Goal: Navigation & Orientation: Understand site structure

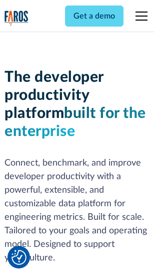
scroll to position [151, 0]
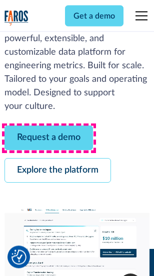
click at [49, 138] on link "Request a demo" at bounding box center [49, 138] width 89 height 25
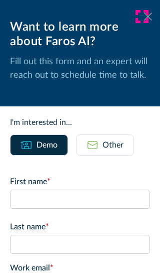
click at [144, 17] on icon at bounding box center [148, 17] width 8 height 8
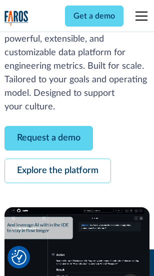
scroll to position [183, 0]
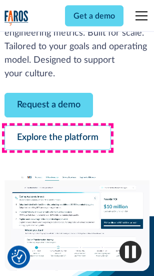
click at [58, 138] on link "Explore the platform" at bounding box center [58, 138] width 107 height 25
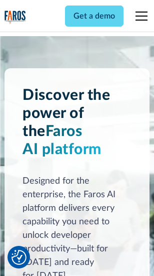
scroll to position [7638, 0]
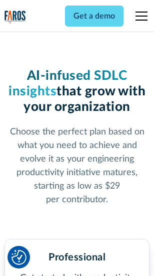
scroll to position [1593, 0]
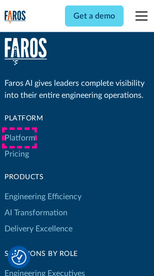
click at [20, 138] on link "Platform" at bounding box center [20, 138] width 31 height 16
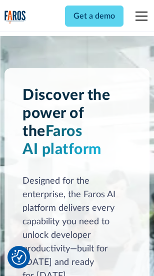
scroll to position [7960, 0]
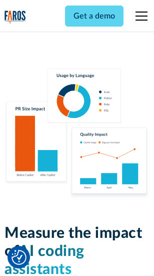
scroll to position [6272, 0]
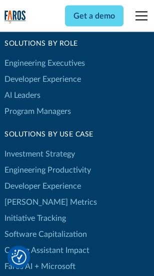
click at [30, 194] on link "[PERSON_NAME] Metrics" at bounding box center [51, 202] width 93 height 16
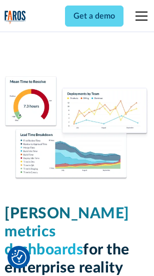
scroll to position [4441, 0]
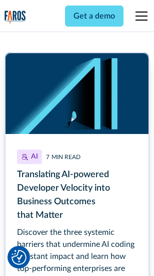
scroll to position [4541, 0]
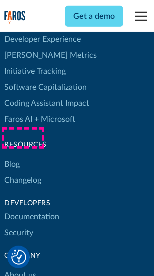
click at [23, 172] on link "Changelog" at bounding box center [23, 180] width 37 height 16
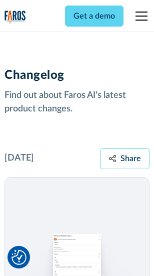
scroll to position [12293, 0]
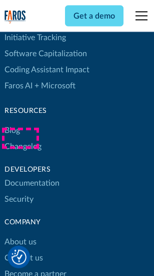
click at [20, 234] on link "About us" at bounding box center [21, 242] width 32 height 16
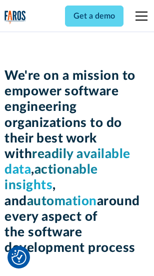
scroll to position [3470, 0]
